Goal: Transaction & Acquisition: Download file/media

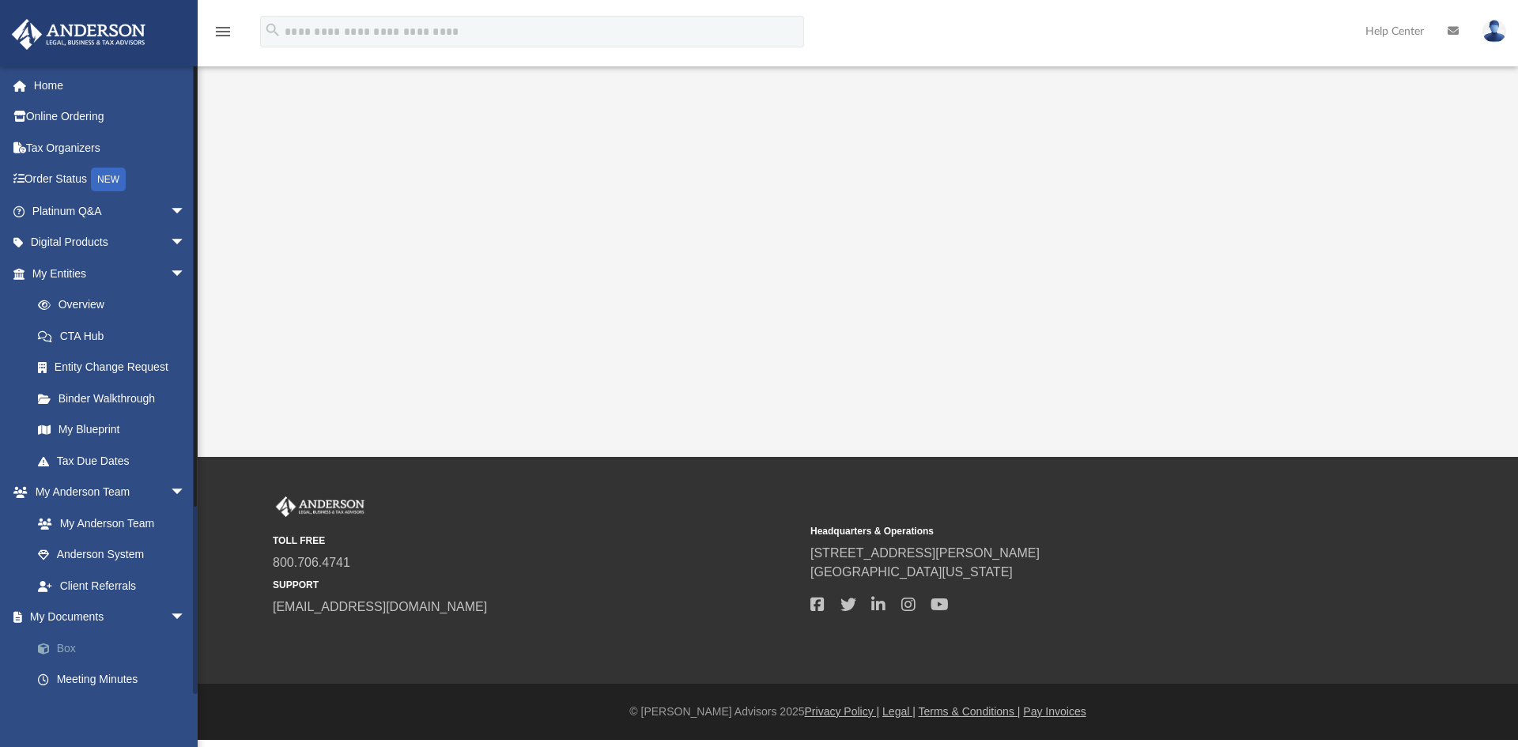
click at [93, 645] on link "Box" at bounding box center [115, 649] width 187 height 32
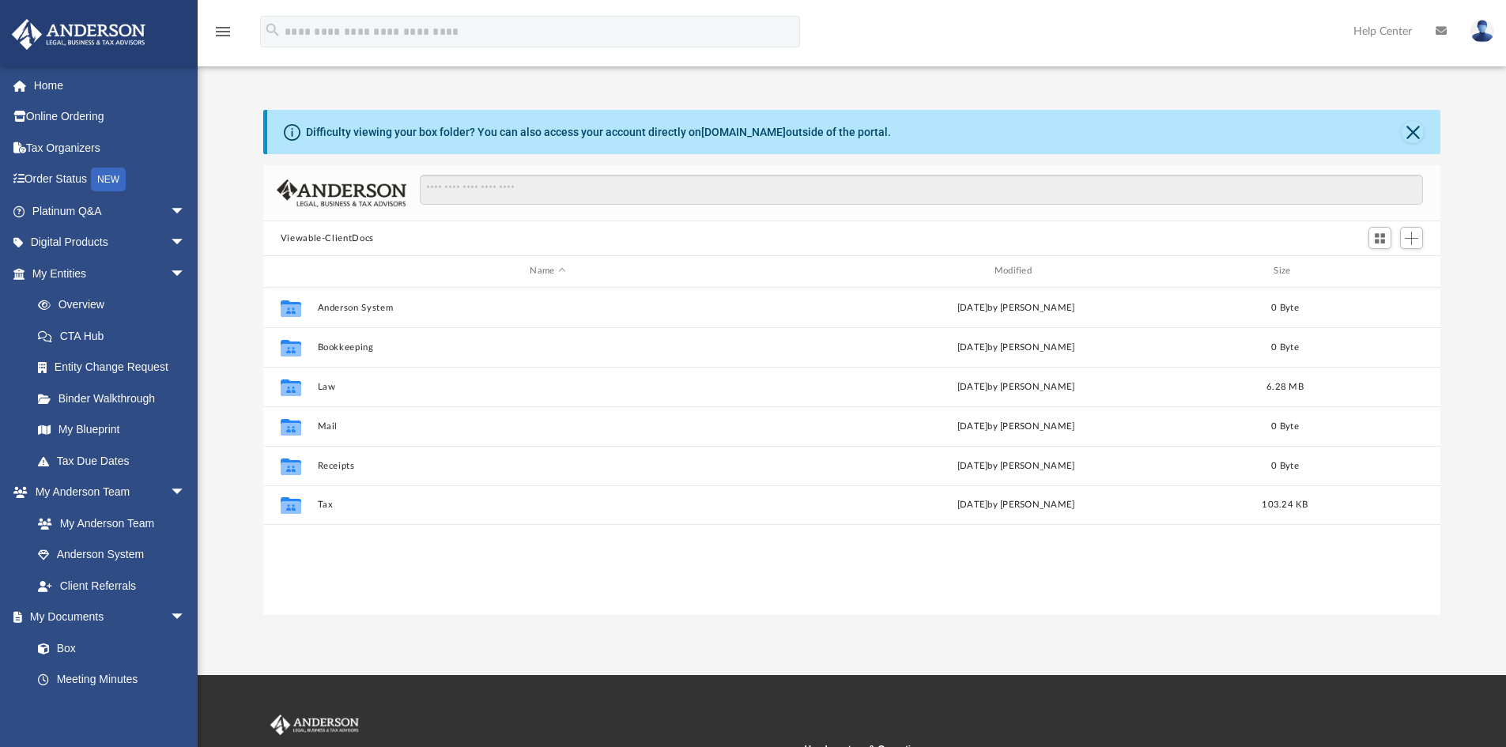
scroll to position [348, 1166]
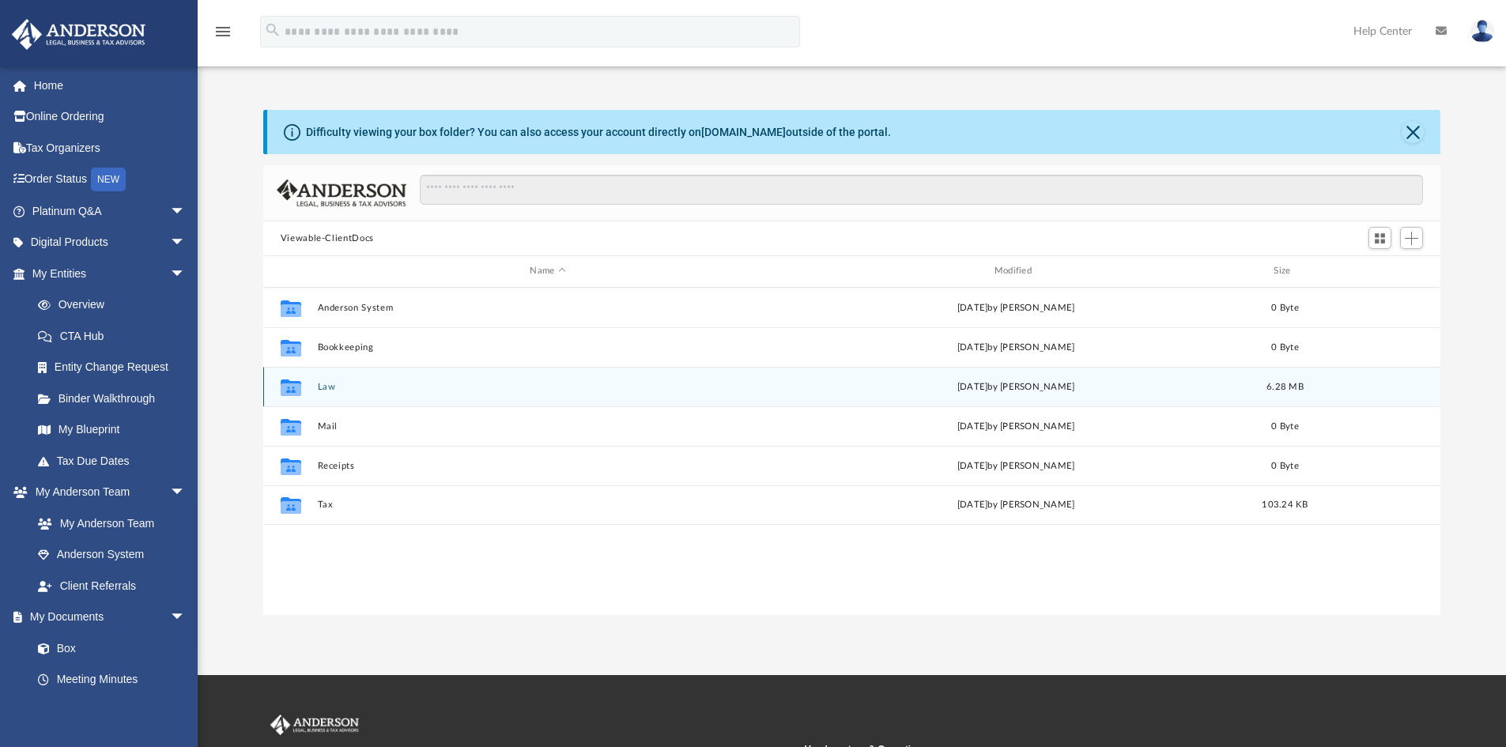
click at [322, 391] on button "Law" at bounding box center [547, 387] width 461 height 10
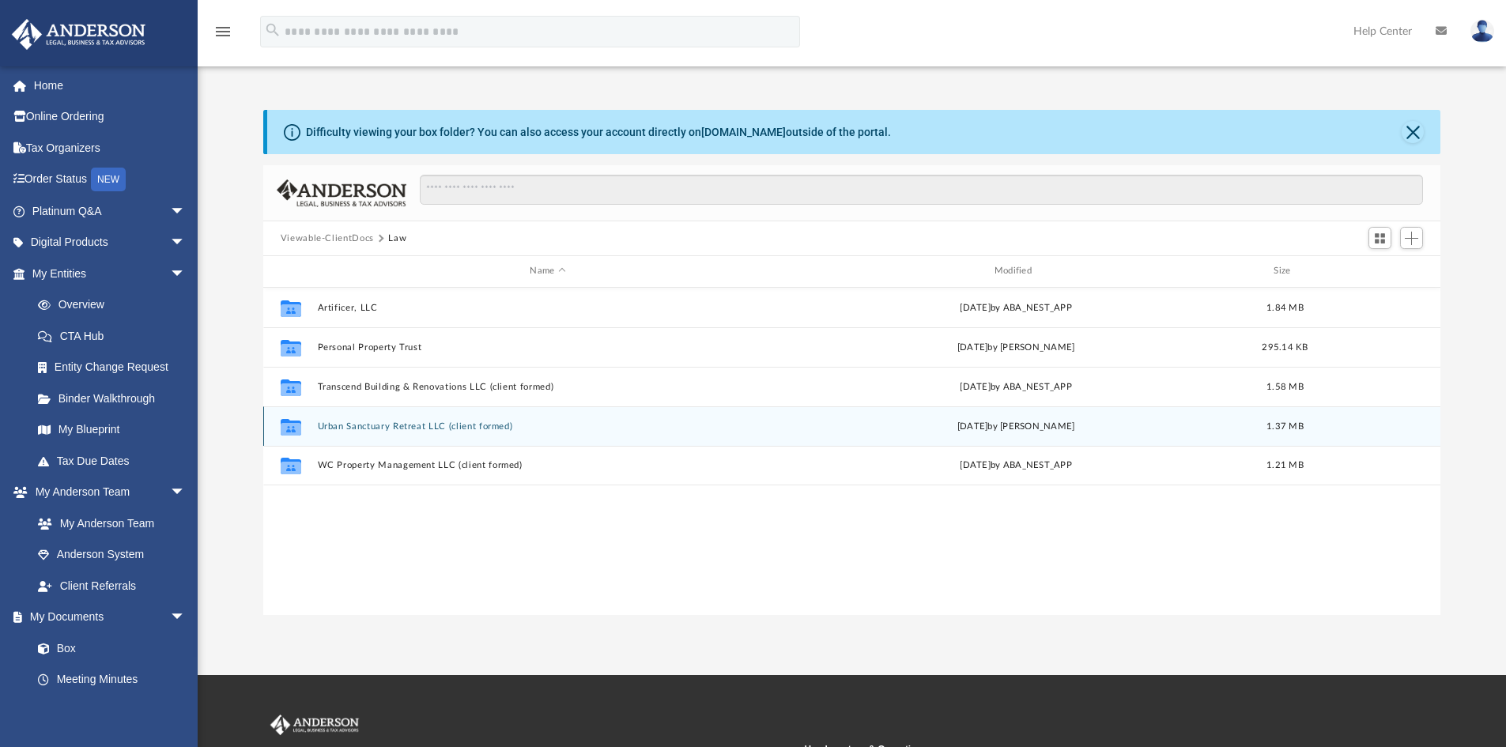
click at [361, 434] on div "Collaborated Folder Urban Sanctuary Retreat LLC (client formed) [DATE] by [PERS…" at bounding box center [852, 426] width 1178 height 40
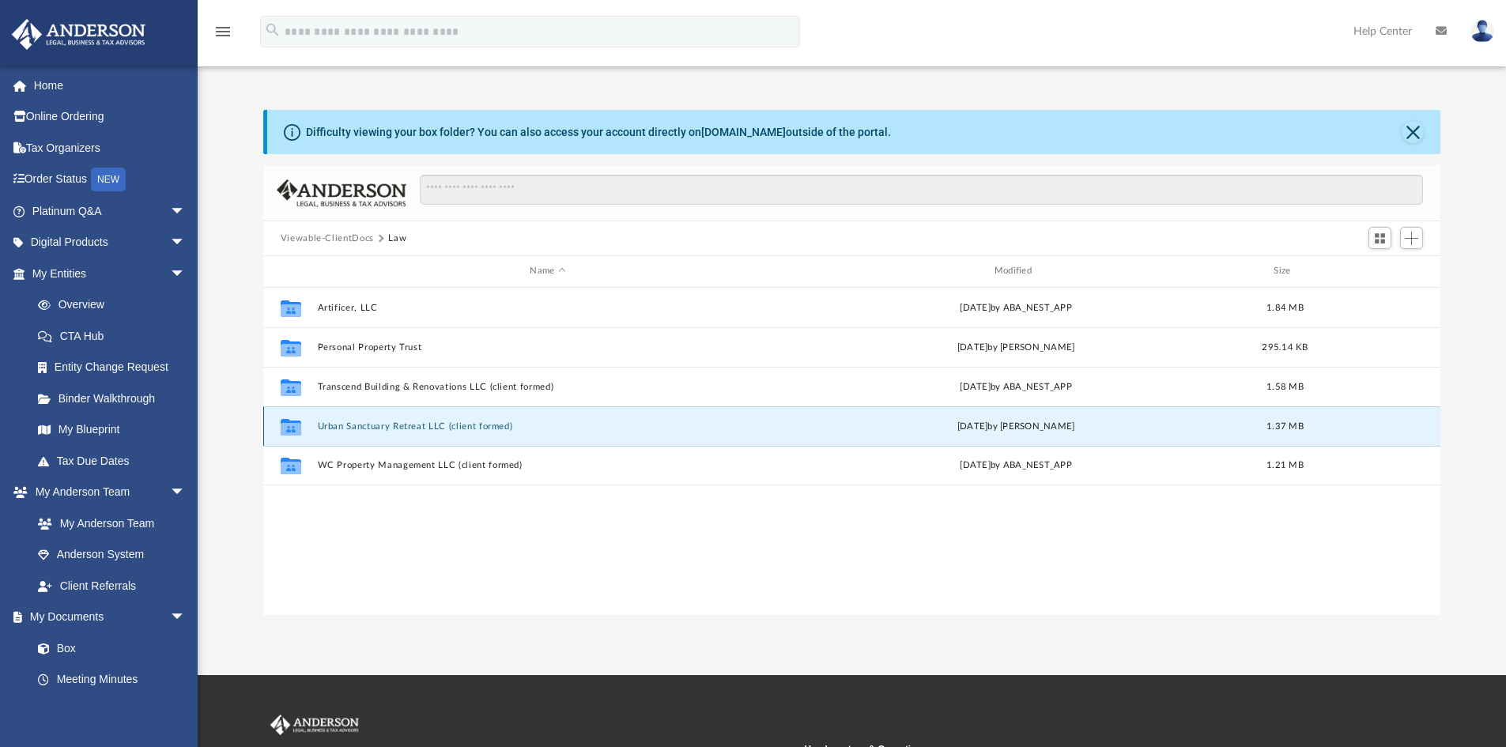
click at [361, 423] on button "Urban Sanctuary Retreat LLC (client formed)" at bounding box center [547, 426] width 461 height 10
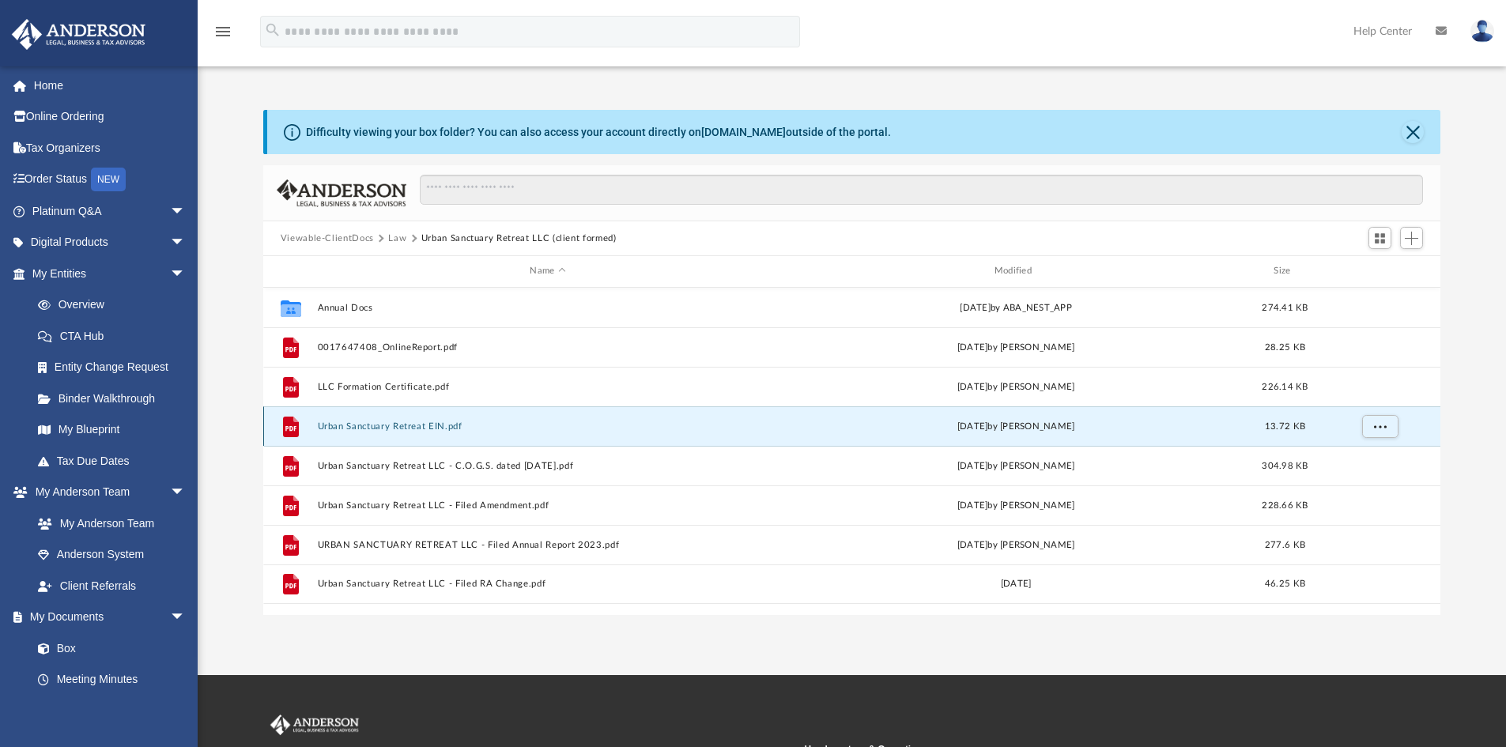
click at [361, 423] on button "Urban Sanctuary Retreat EIN.pdf" at bounding box center [547, 426] width 461 height 10
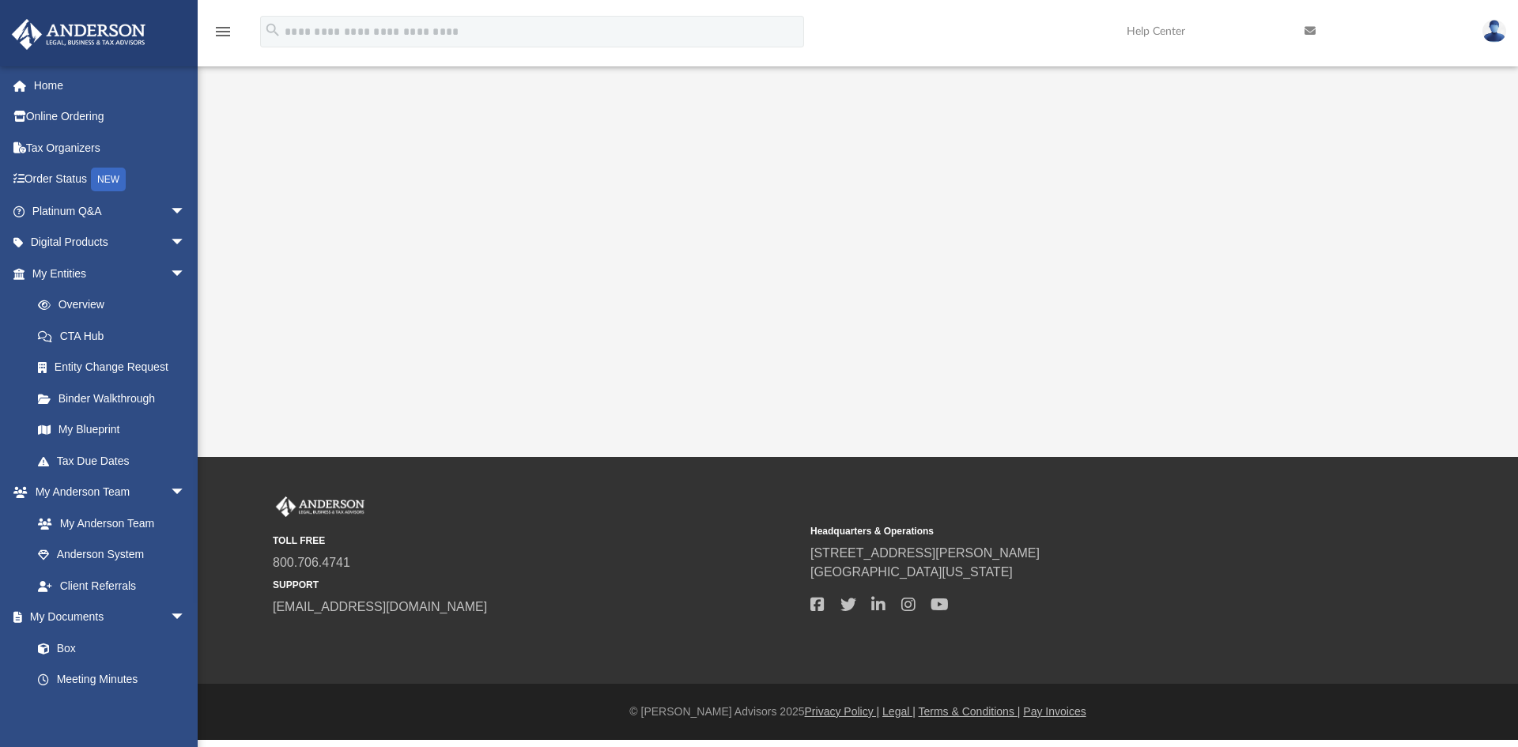
drag, startPoint x: 357, startPoint y: 397, endPoint x: 357, endPoint y: 405, distance: 7.9
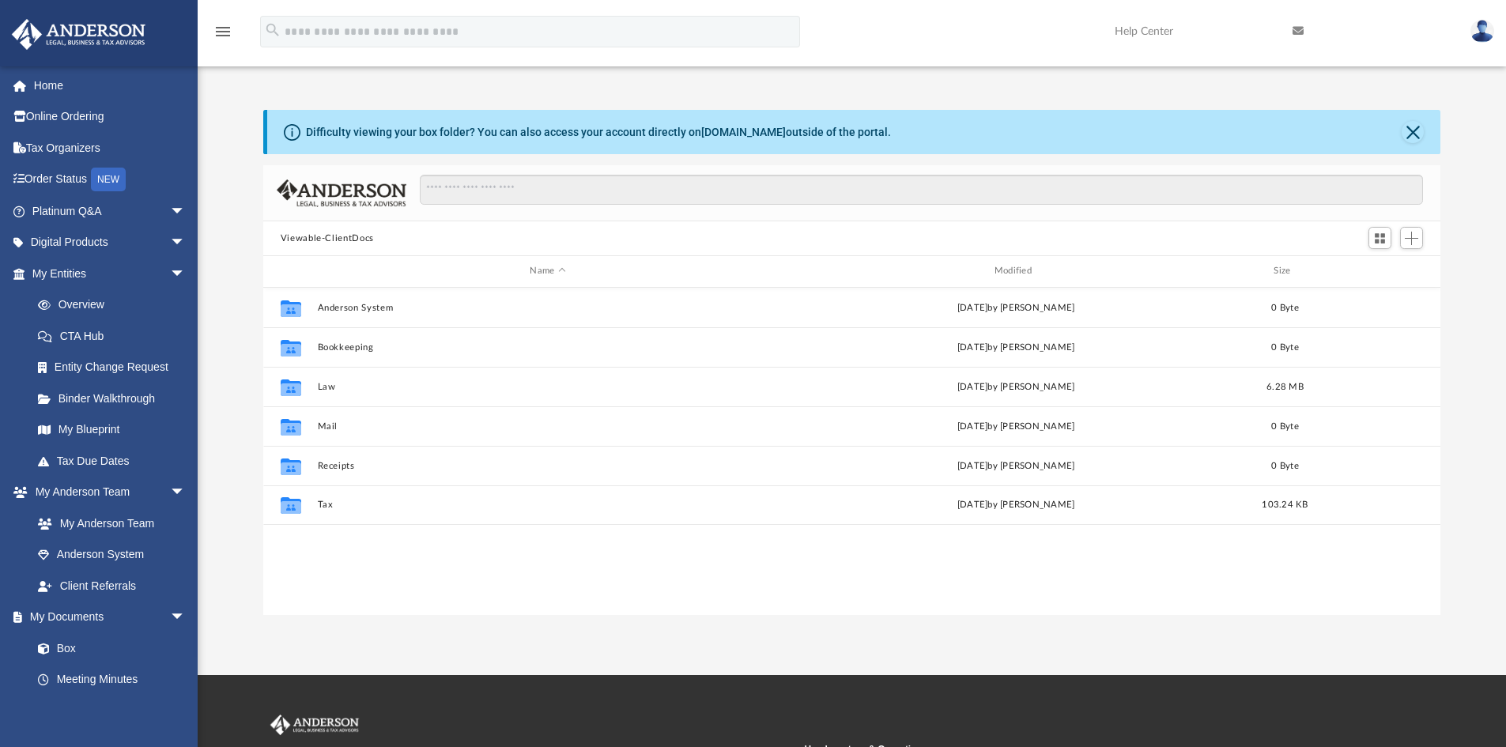
scroll to position [13, 13]
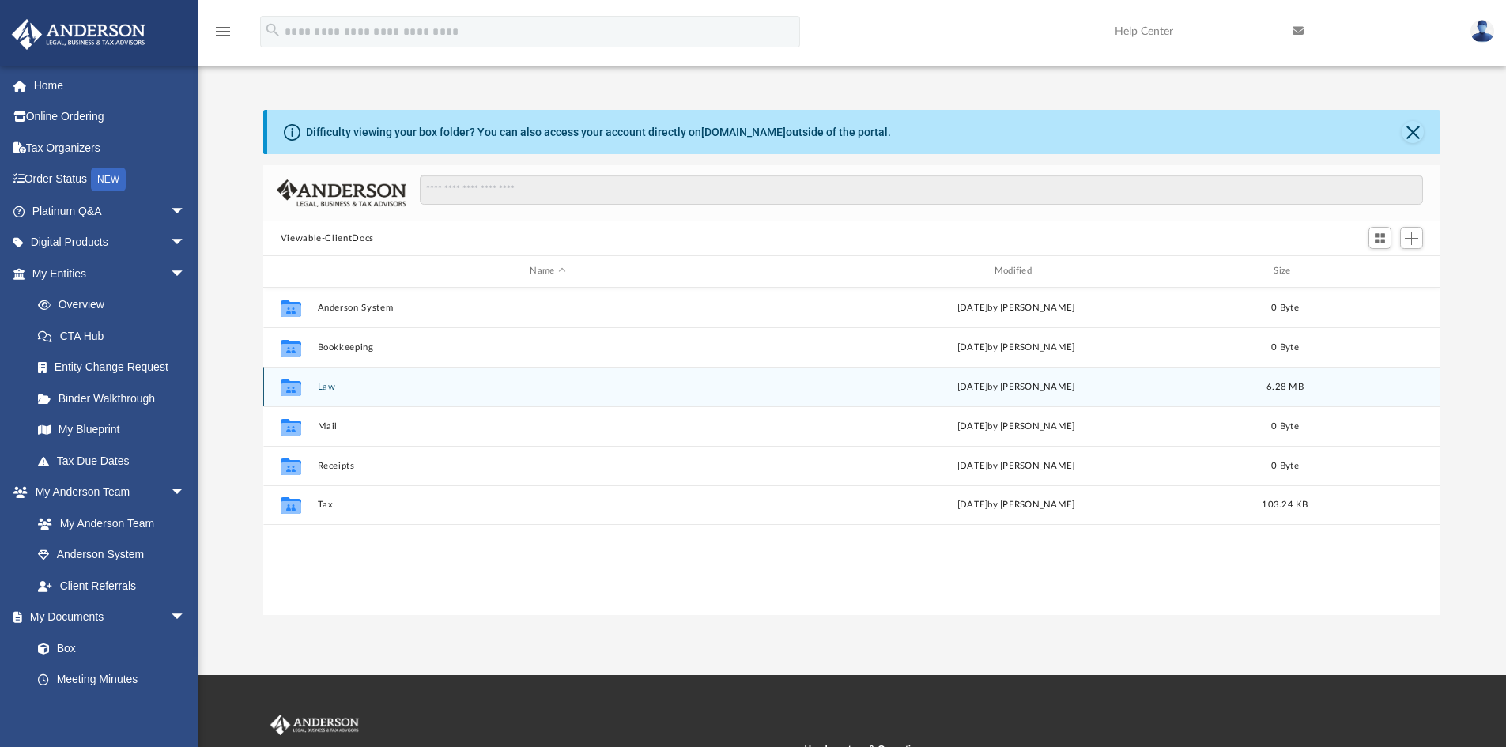
click at [324, 392] on button "Law" at bounding box center [547, 387] width 461 height 10
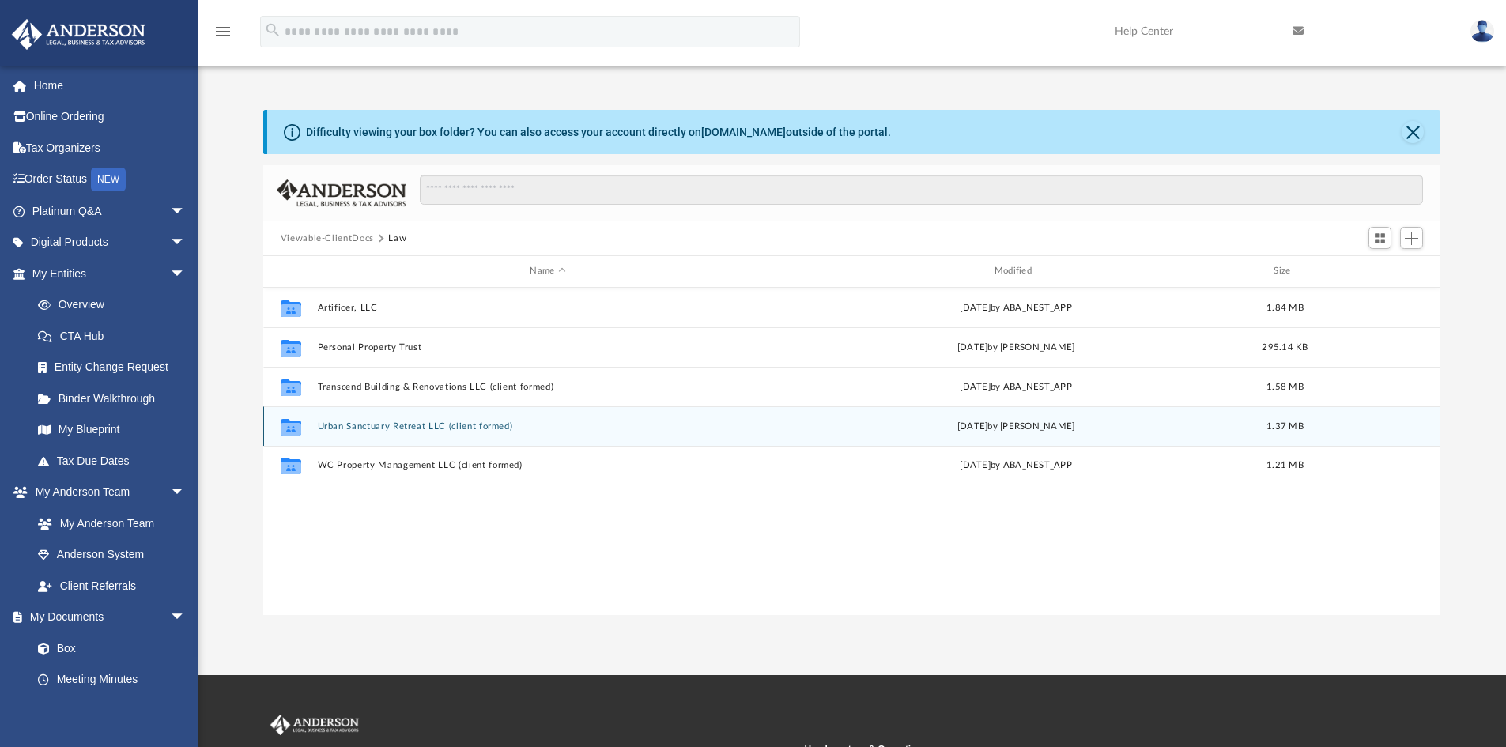
click at [331, 423] on button "Urban Sanctuary Retreat LLC (client formed)" at bounding box center [547, 426] width 461 height 10
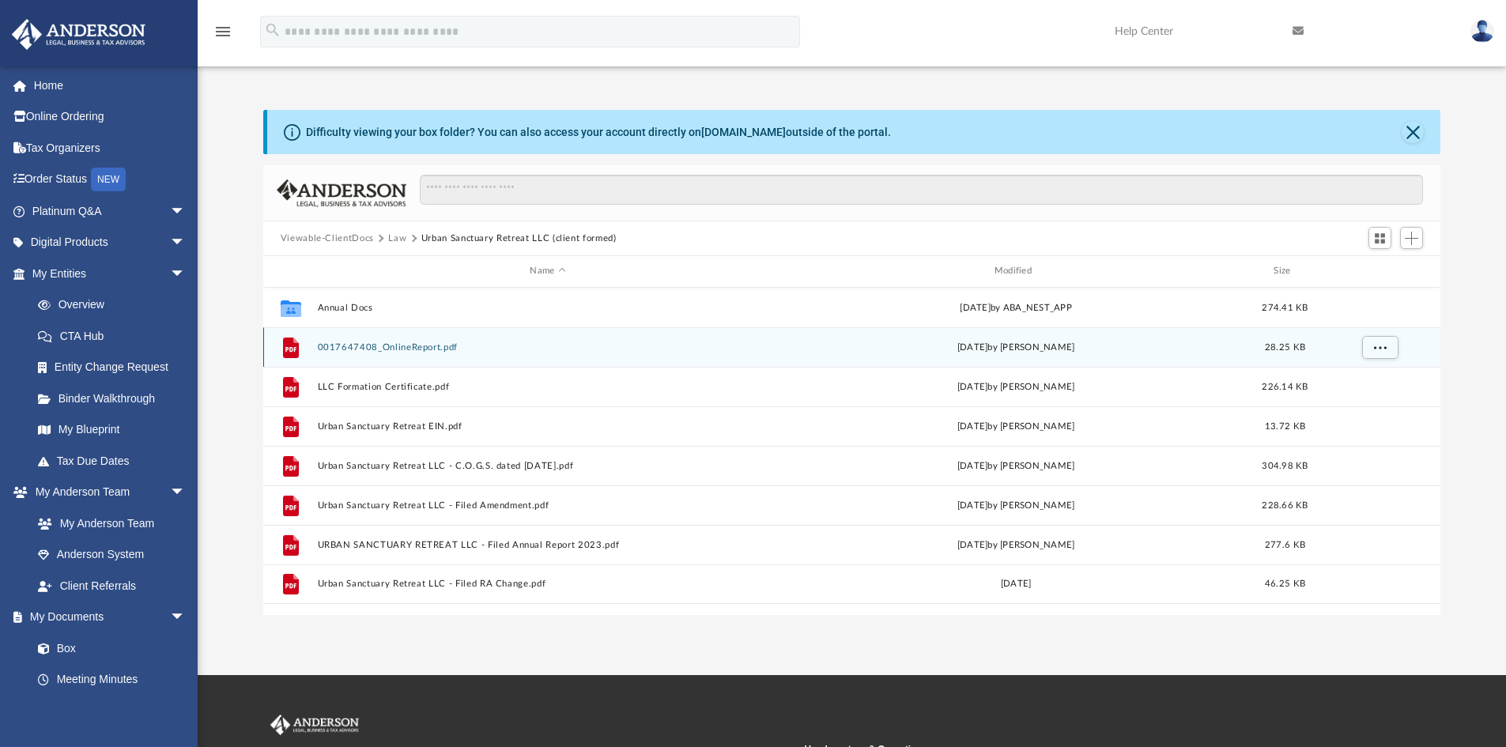
click at [379, 352] on button "0017647408_OnlineReport.pdf" at bounding box center [547, 347] width 461 height 10
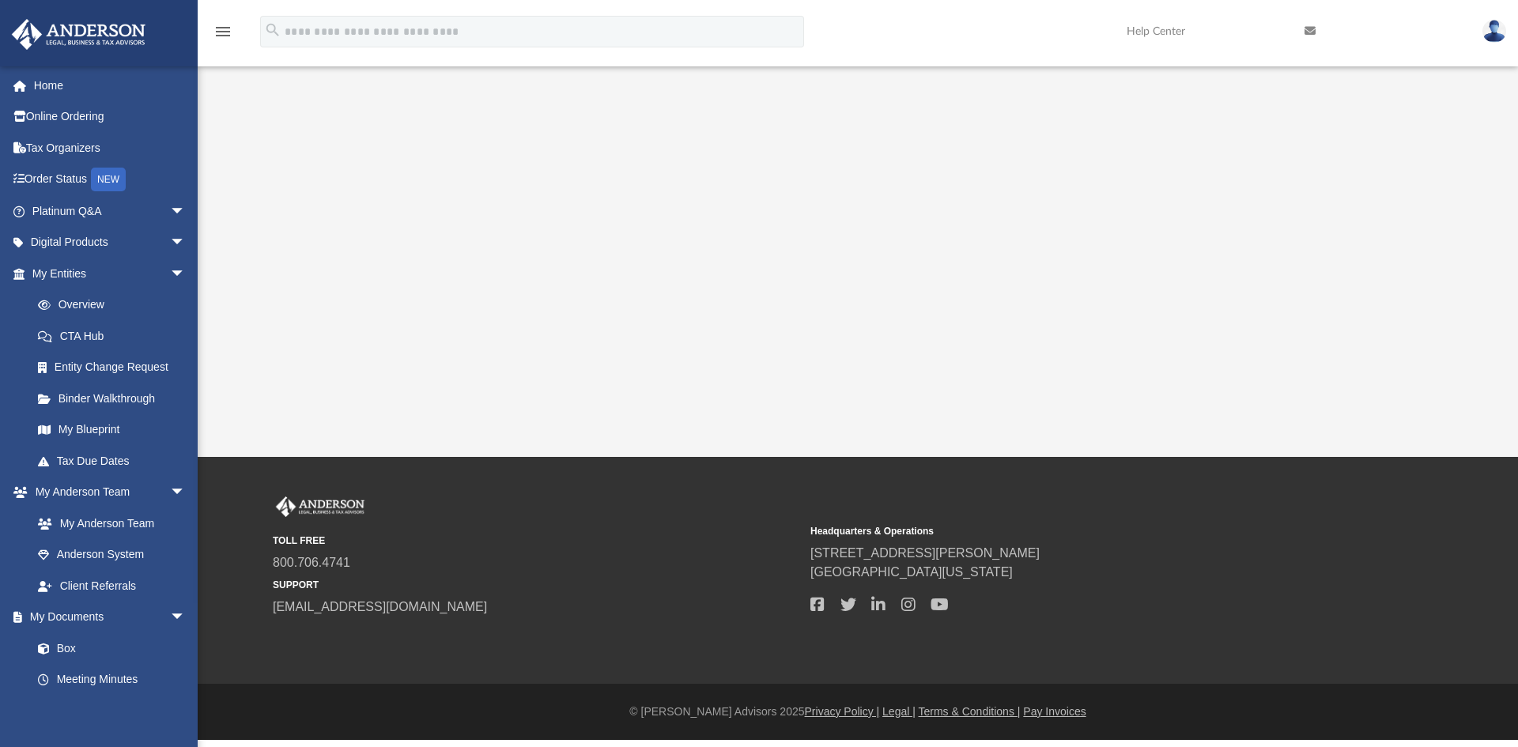
drag, startPoint x: 442, startPoint y: 505, endPoint x: 461, endPoint y: 524, distance: 27.4
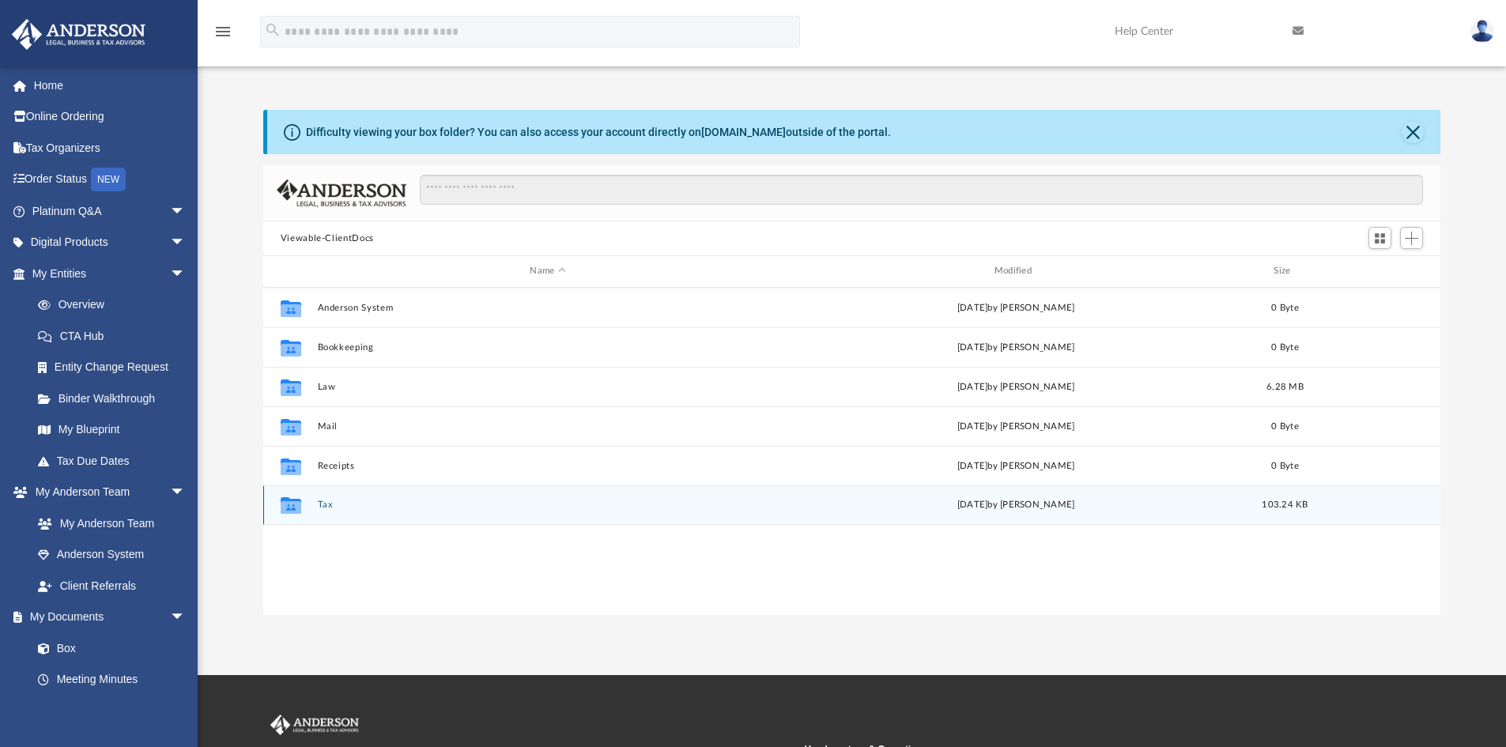
scroll to position [348, 1166]
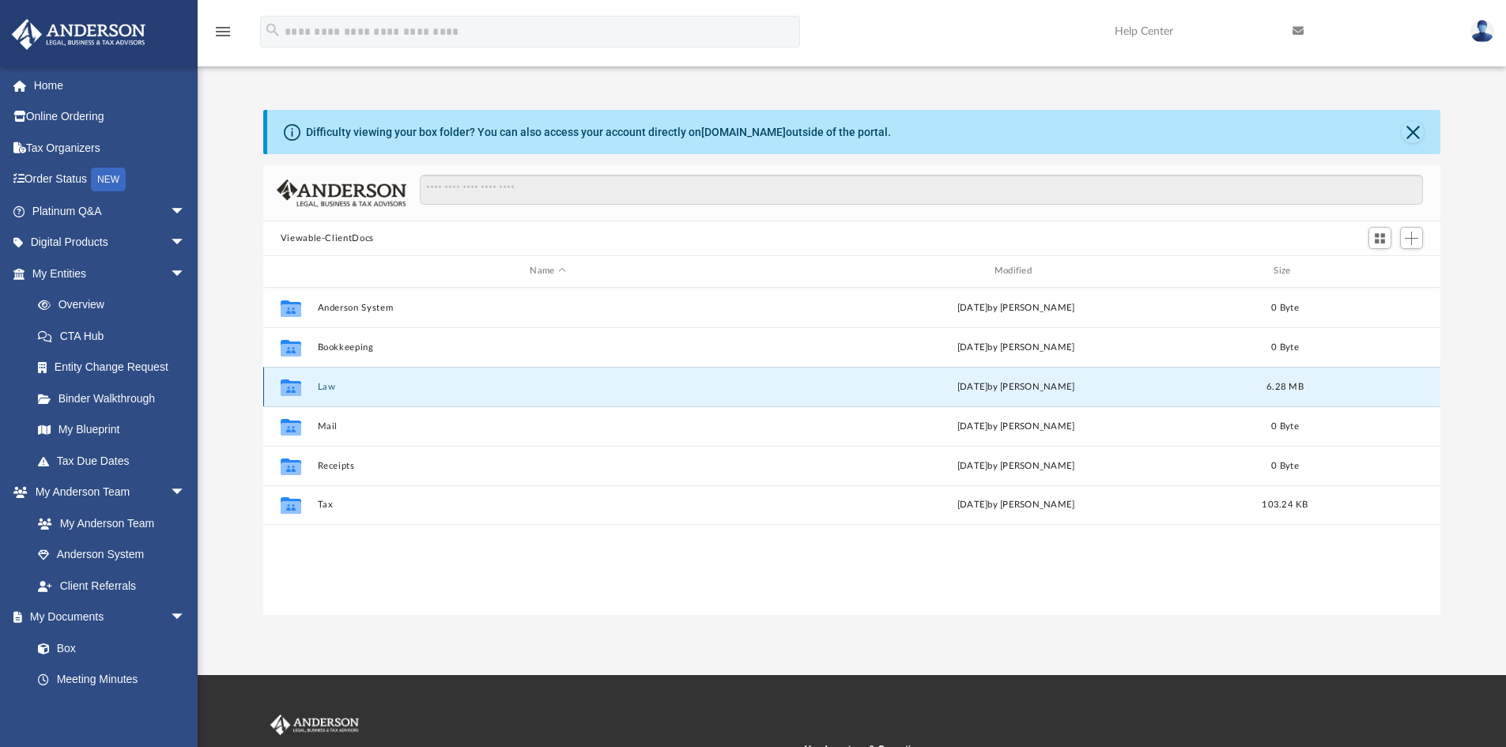
click at [318, 384] on button "Law" at bounding box center [547, 387] width 461 height 10
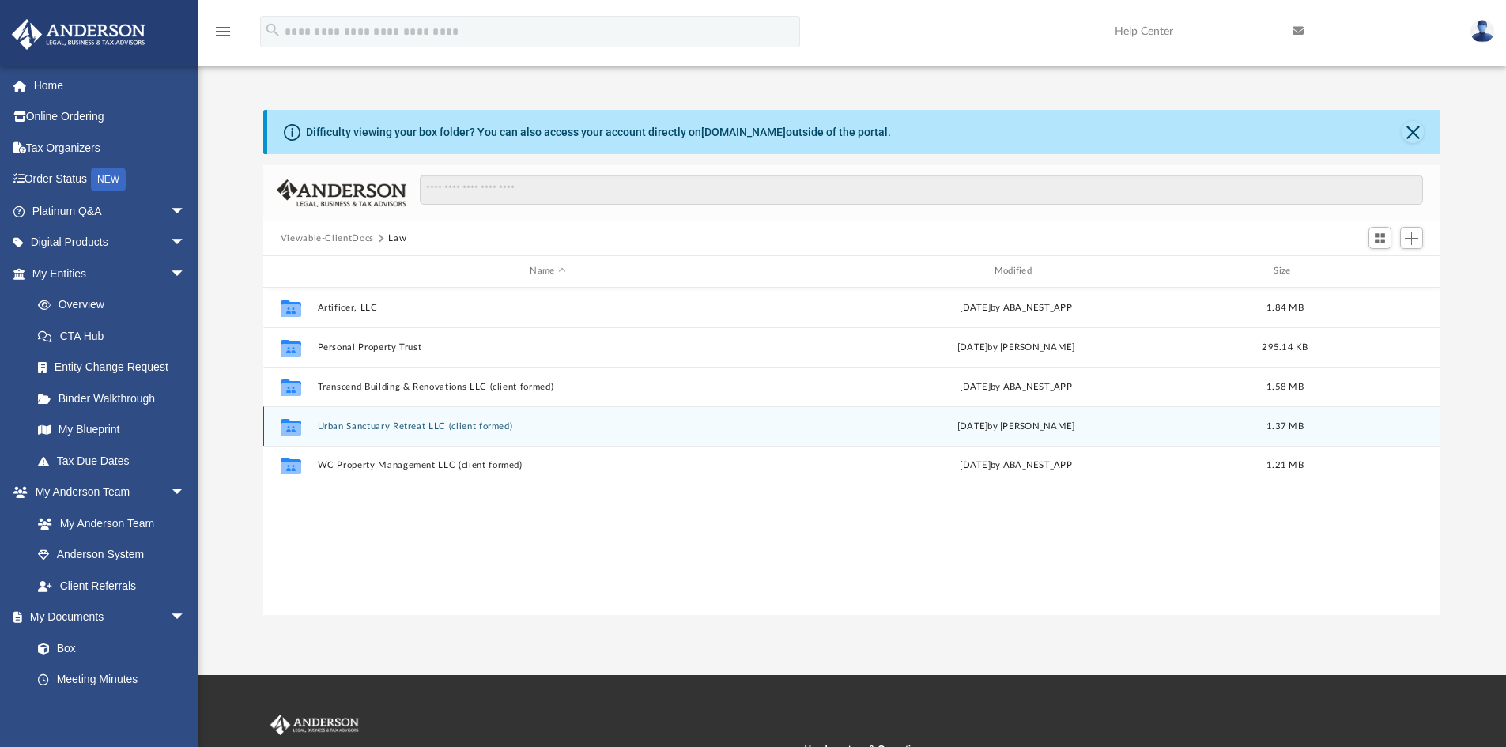
click at [337, 434] on div "Collaborated Folder Urban Sanctuary Retreat LLC (client formed) [DATE] by [PERS…" at bounding box center [852, 426] width 1178 height 40
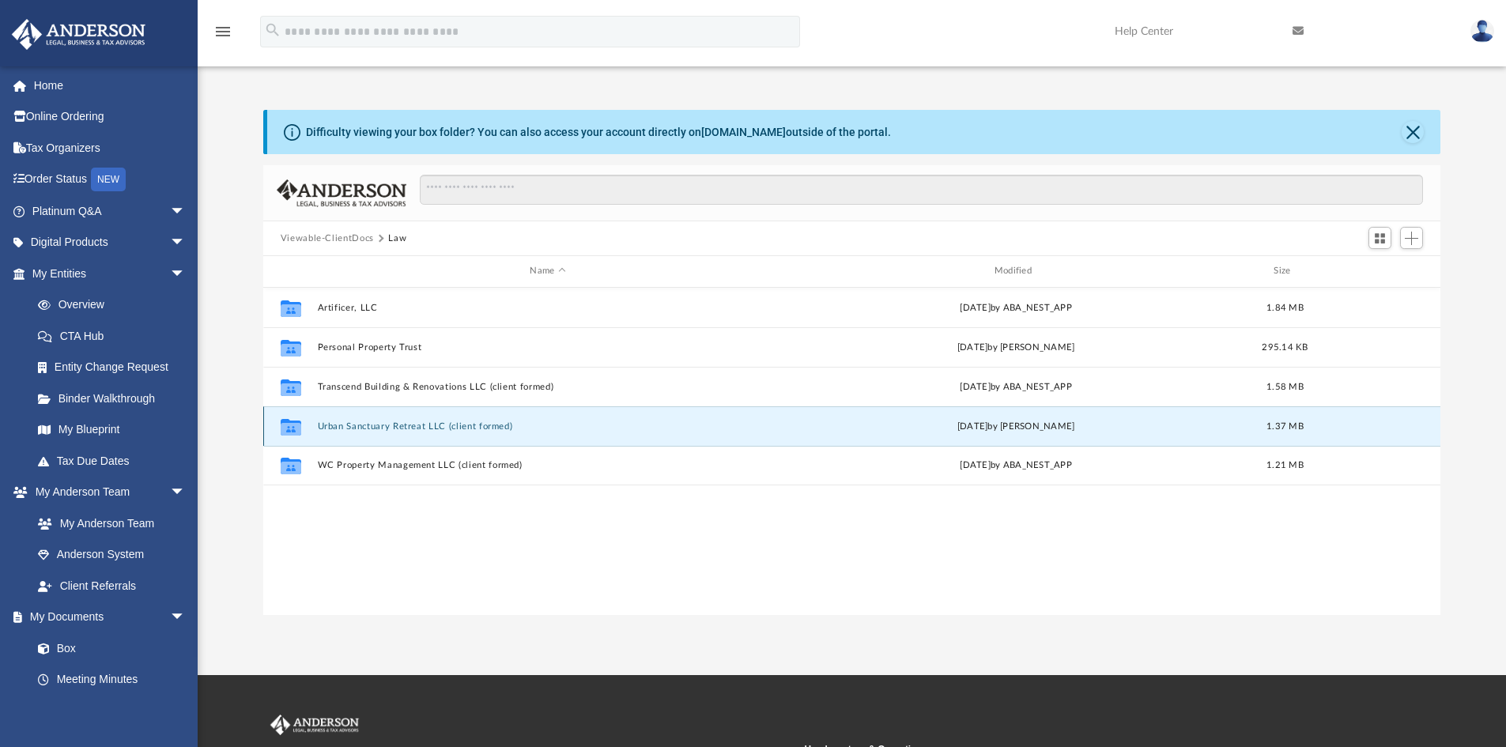
click at [341, 426] on button "Urban Sanctuary Retreat LLC (client formed)" at bounding box center [547, 426] width 461 height 10
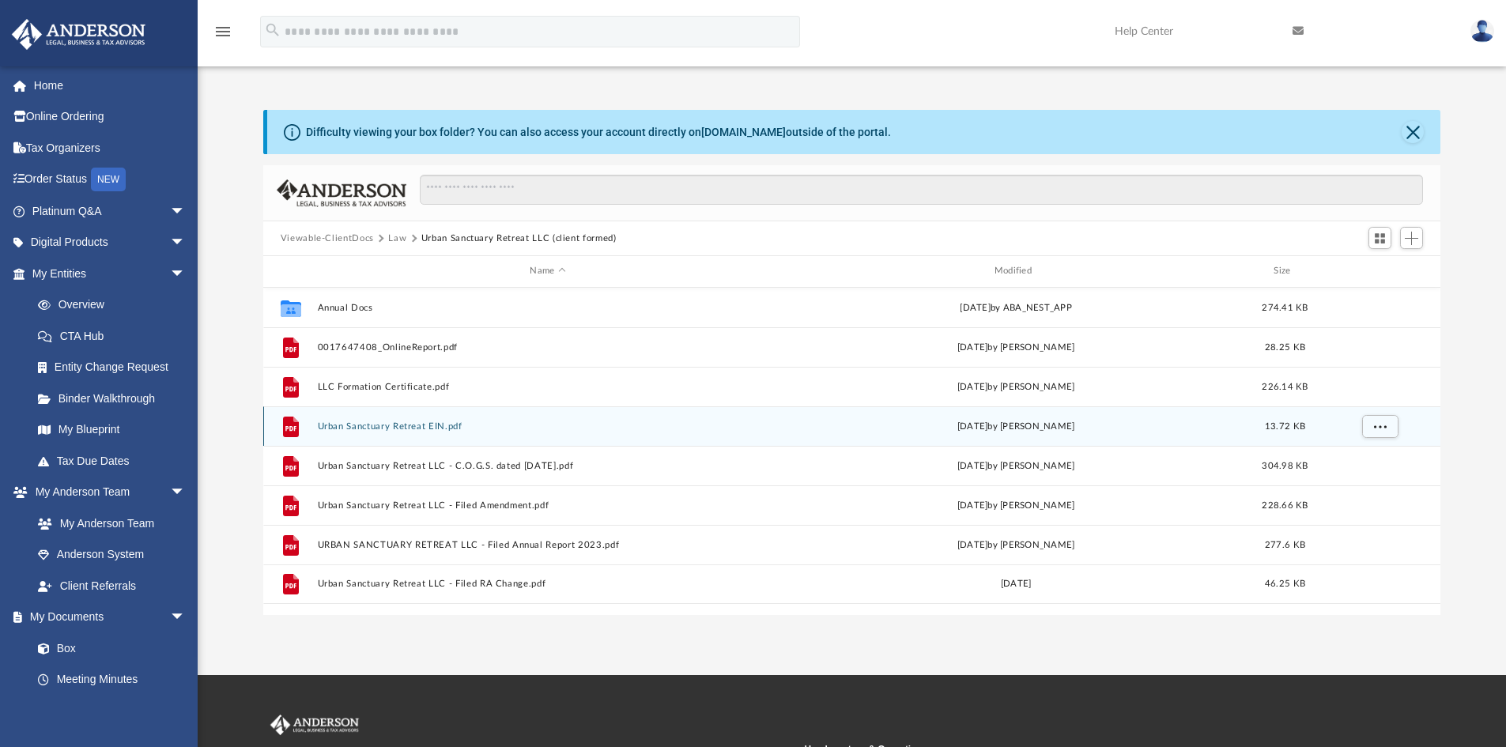
click at [346, 423] on button "Urban Sanctuary Retreat EIN.pdf" at bounding box center [547, 426] width 461 height 10
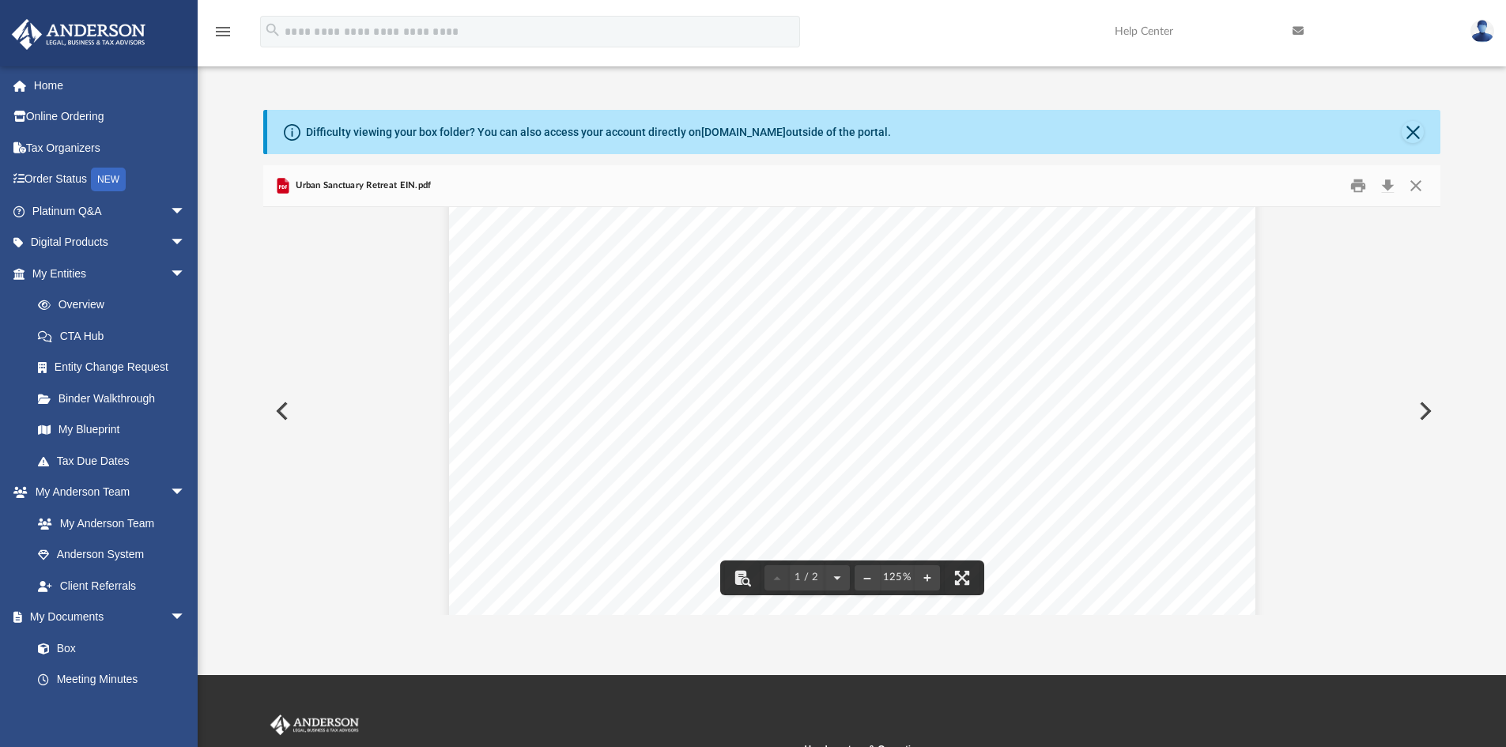
scroll to position [237, 0]
drag, startPoint x: 1422, startPoint y: 135, endPoint x: 1420, endPoint y: 145, distance: 9.6
click at [1422, 135] on button "Close" at bounding box center [1413, 132] width 22 height 22
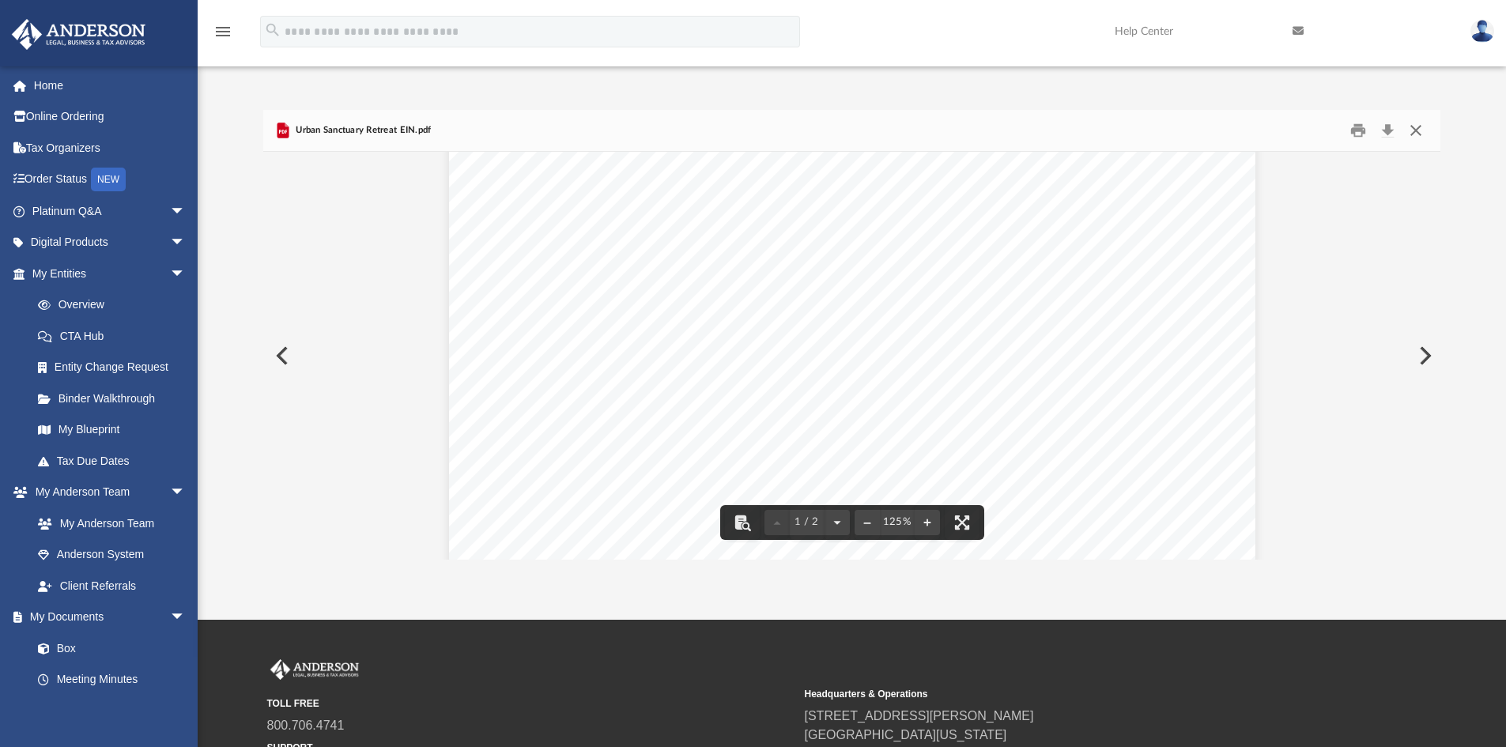
click at [1421, 136] on button "Close" at bounding box center [1416, 131] width 28 height 25
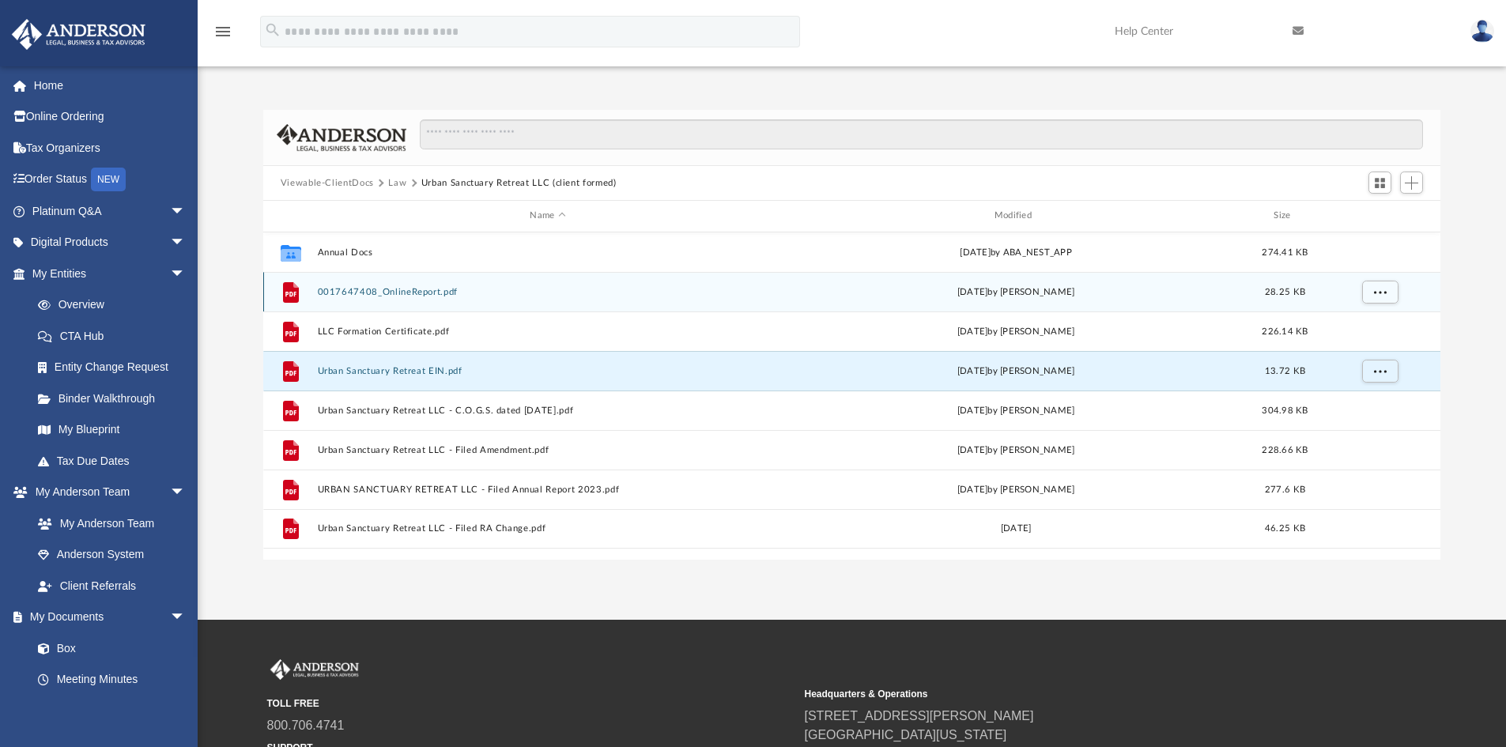
click at [346, 292] on button "0017647408_OnlineReport.pdf" at bounding box center [547, 292] width 461 height 10
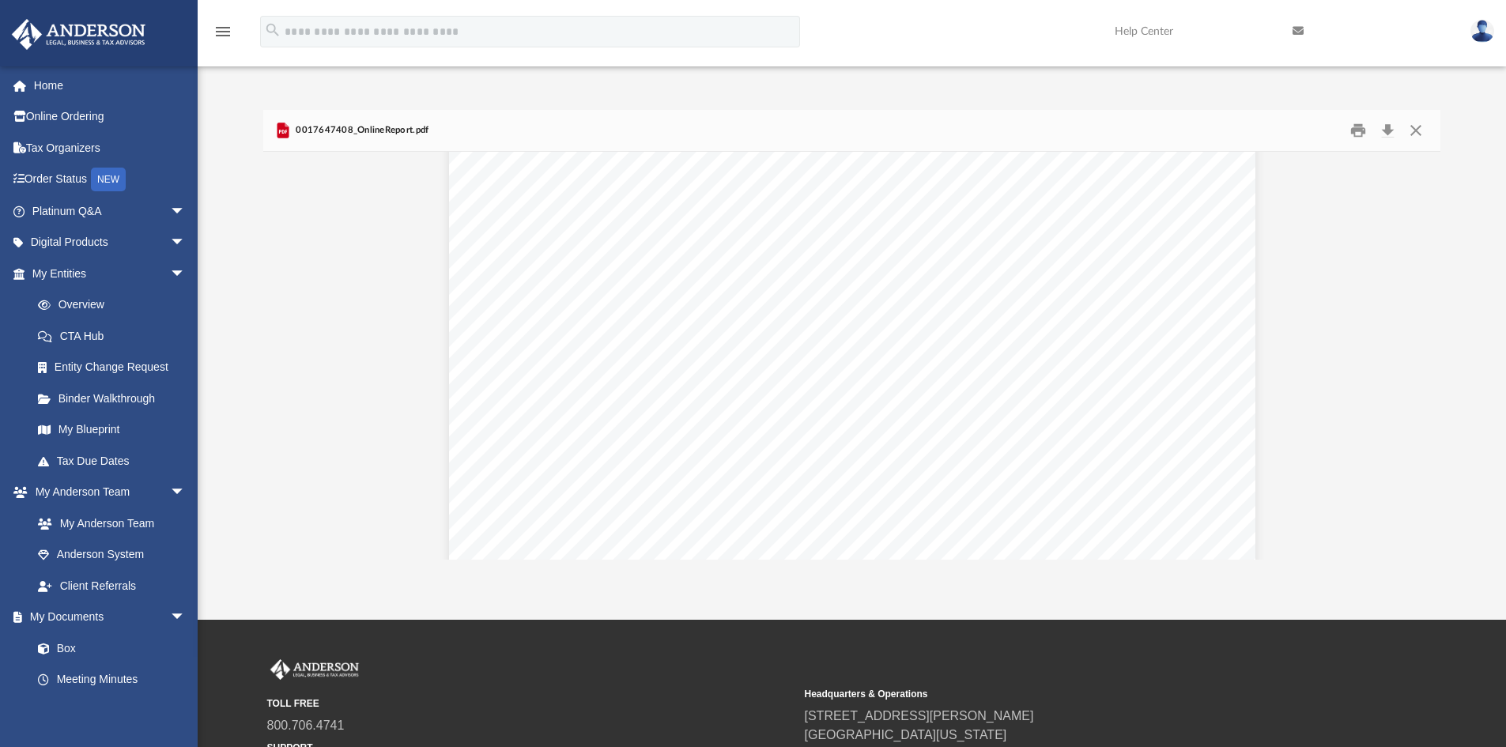
scroll to position [0, 0]
click at [1422, 134] on button "Close" at bounding box center [1416, 131] width 28 height 25
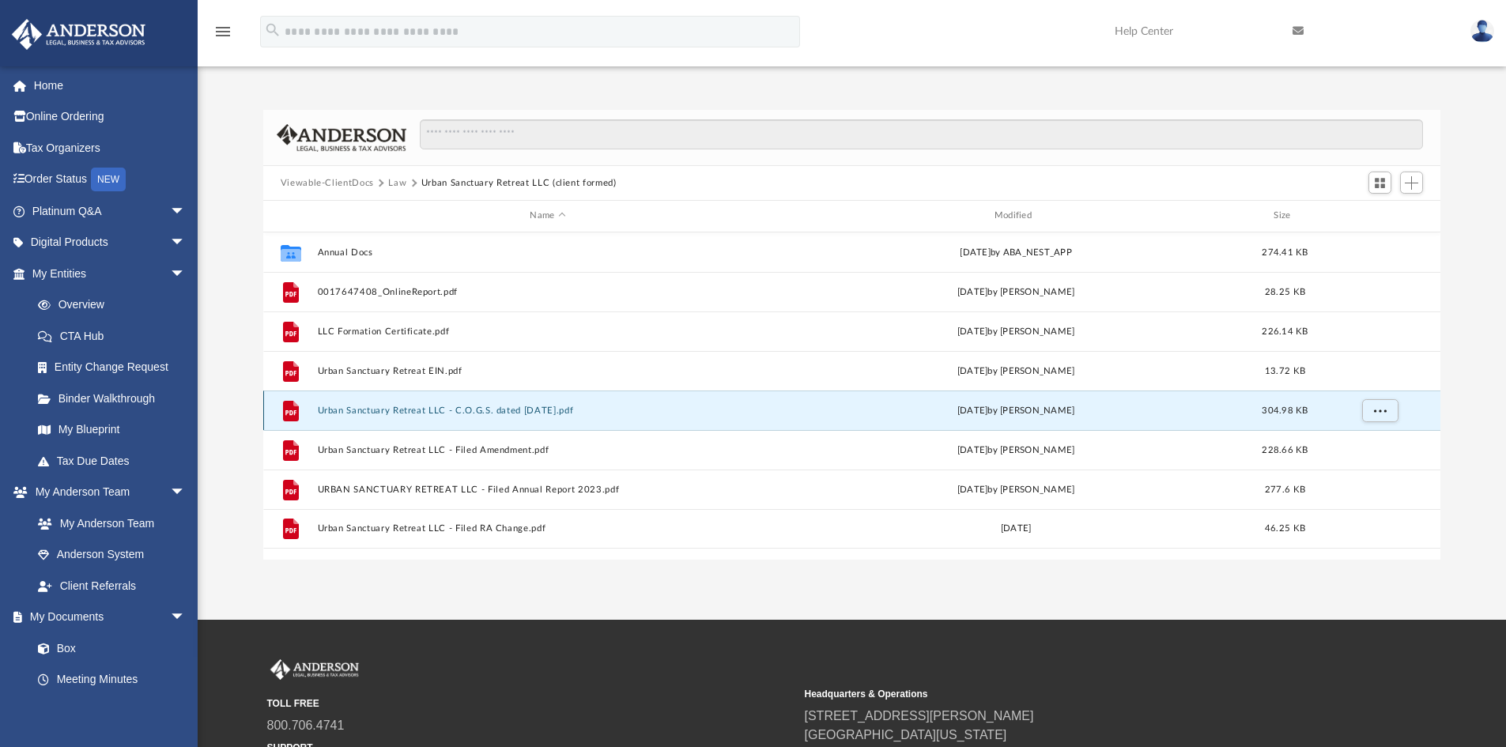
click at [355, 410] on button "Urban Sanctuary Retreat LLC - C.O.G.S. dated [DATE].pdf" at bounding box center [547, 411] width 461 height 10
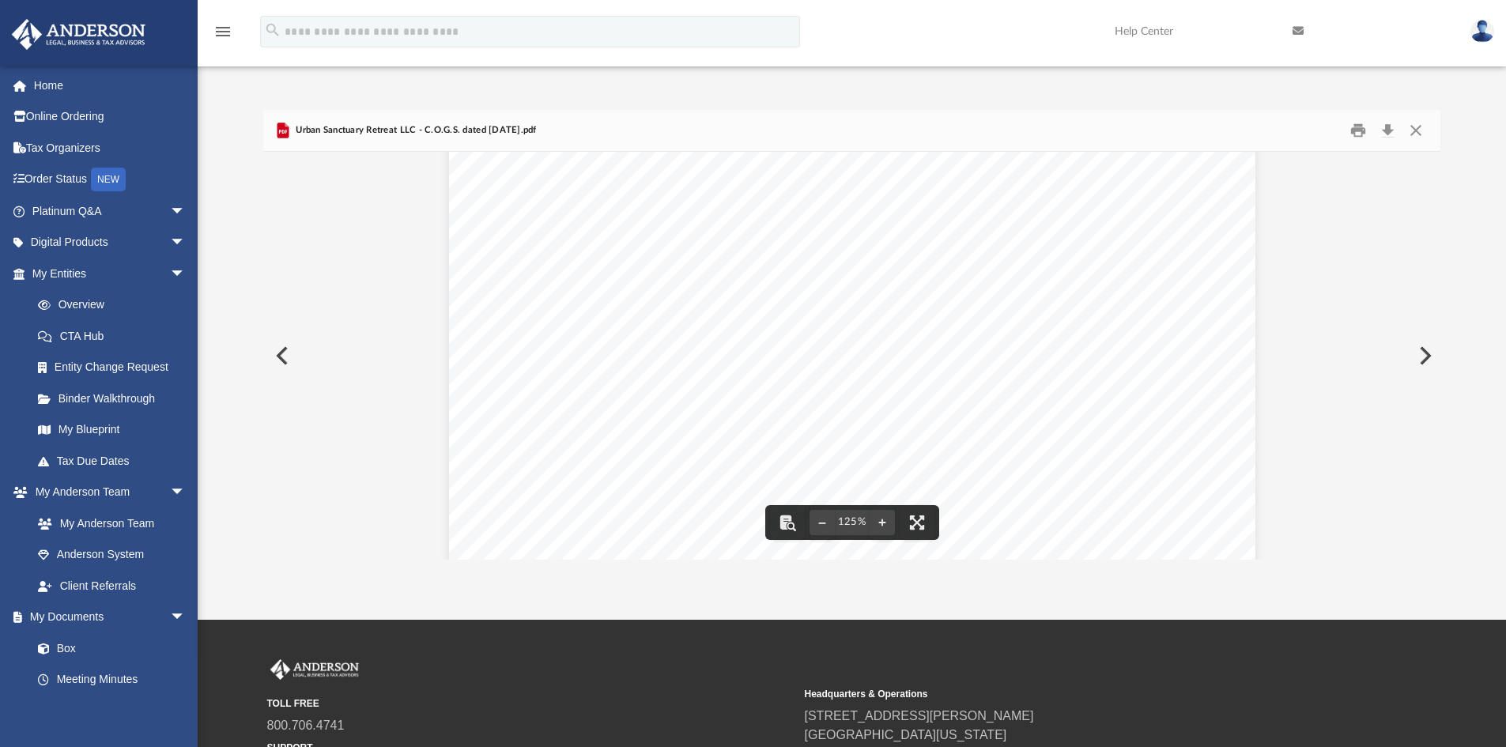
scroll to position [421, 0]
click at [1419, 135] on button "Close" at bounding box center [1416, 131] width 28 height 25
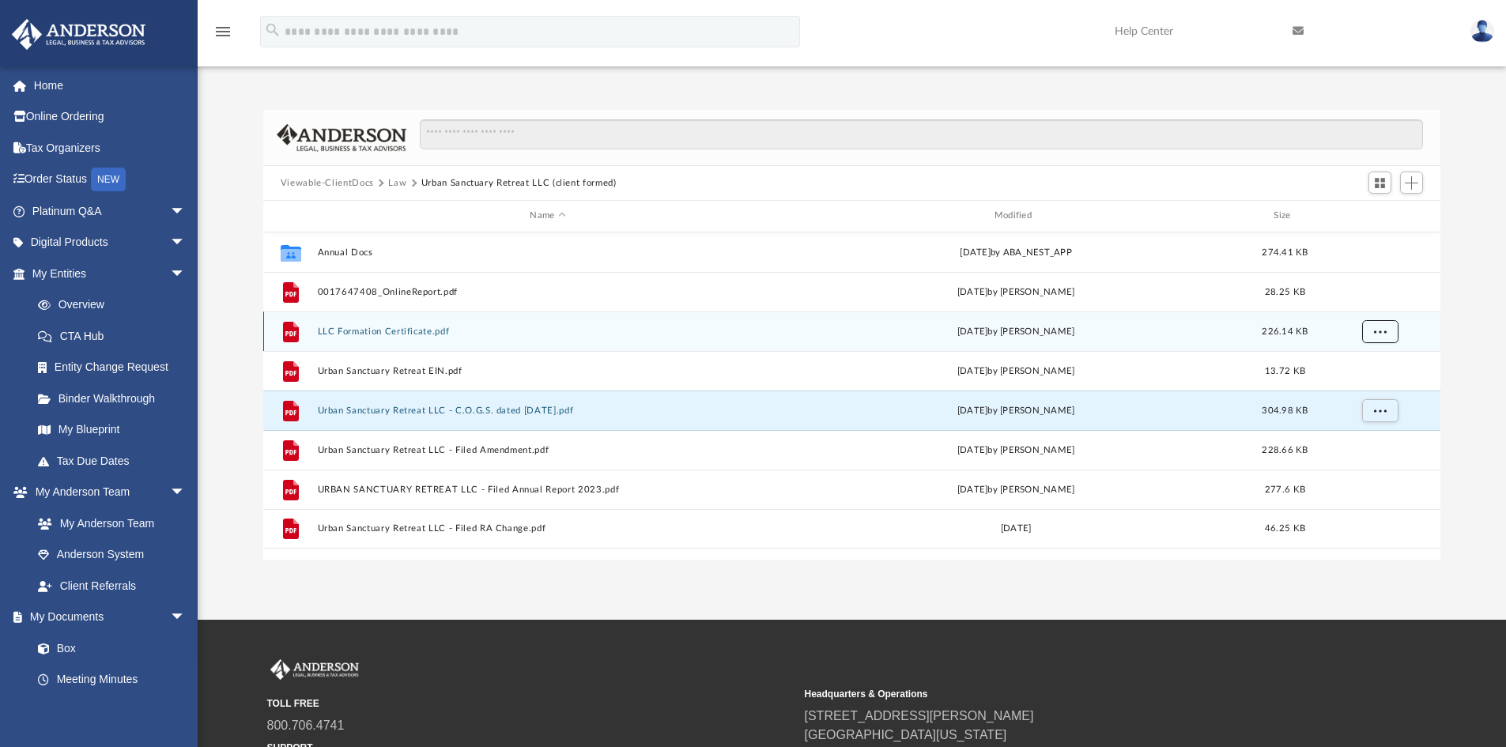
click at [1393, 329] on button "More options" at bounding box center [1380, 331] width 36 height 24
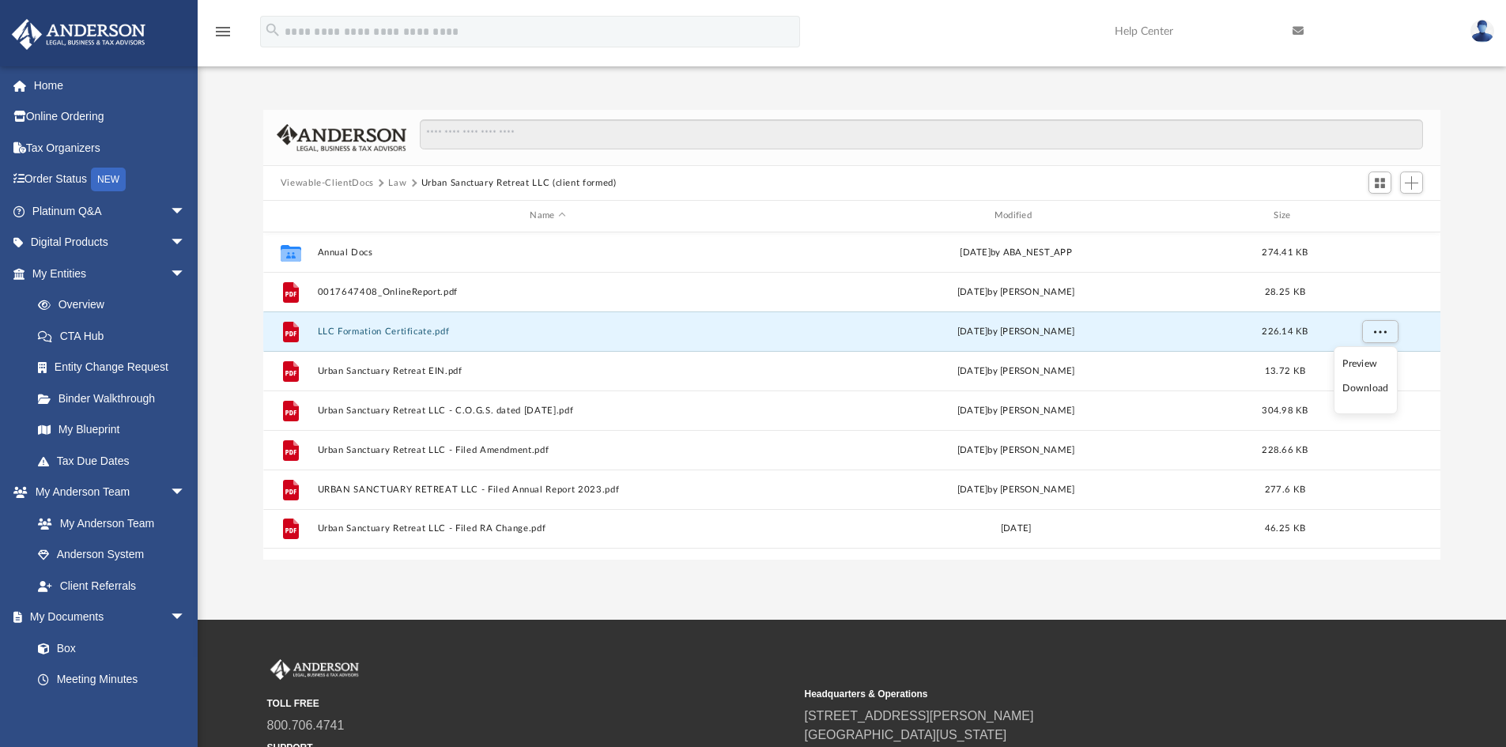
click at [1366, 387] on li "Download" at bounding box center [1366, 388] width 46 height 17
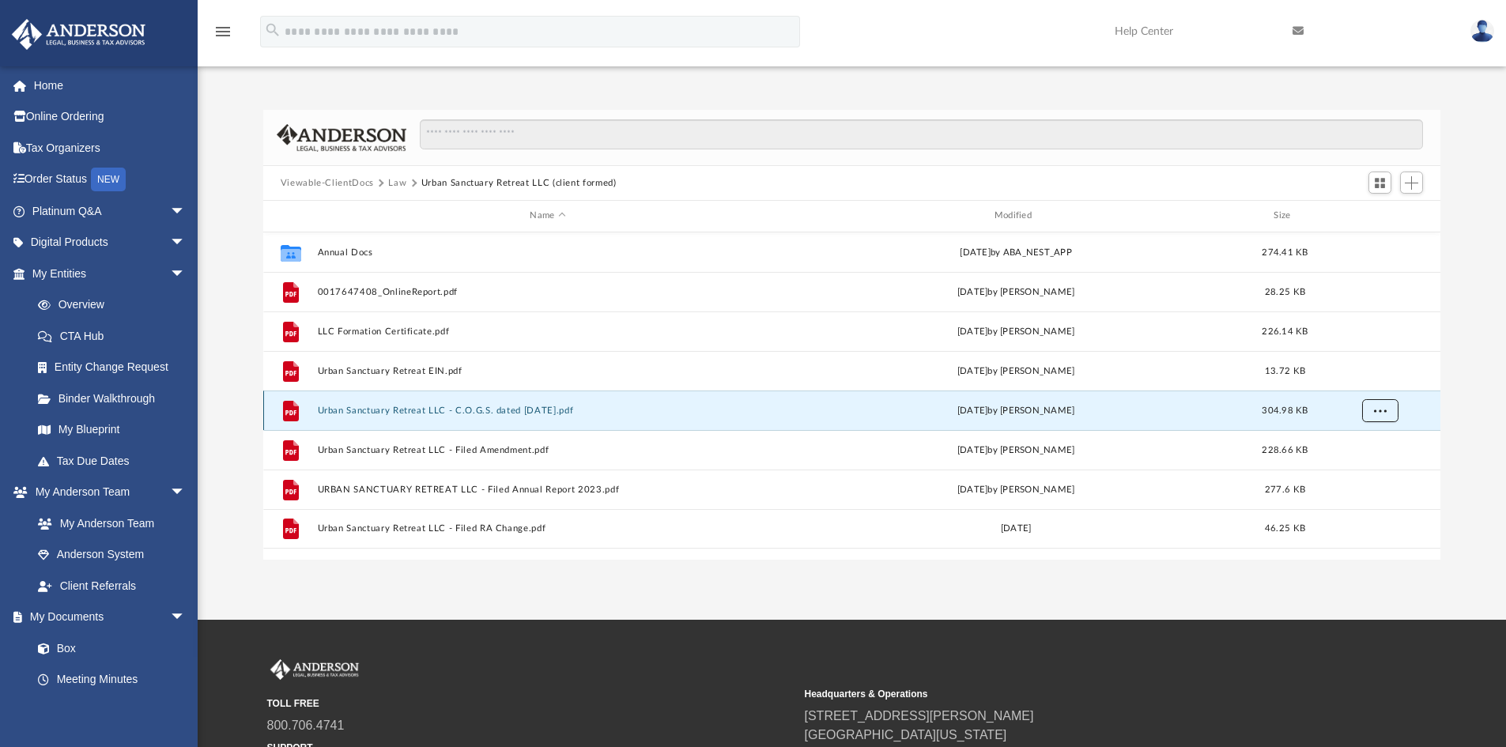
click at [1378, 406] on span "More options" at bounding box center [1380, 410] width 13 height 9
click at [1359, 470] on li "Download" at bounding box center [1366, 467] width 46 height 17
